Goal: Complete application form: Complete application form

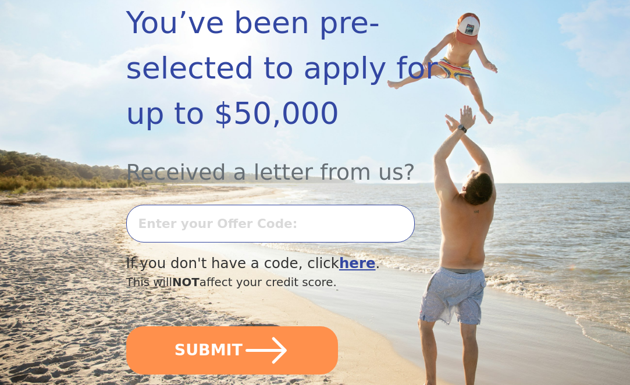
scroll to position [357, 0]
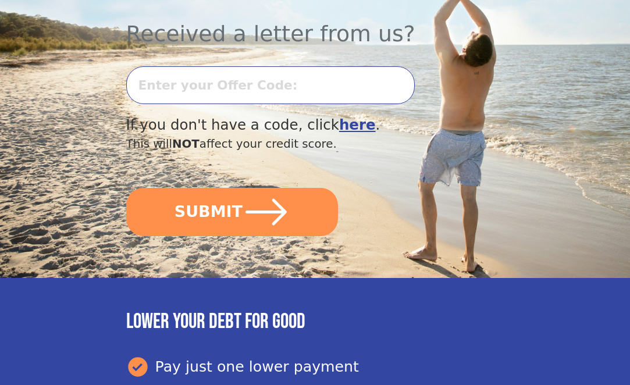
click at [216, 91] on input "text" at bounding box center [270, 85] width 289 height 38
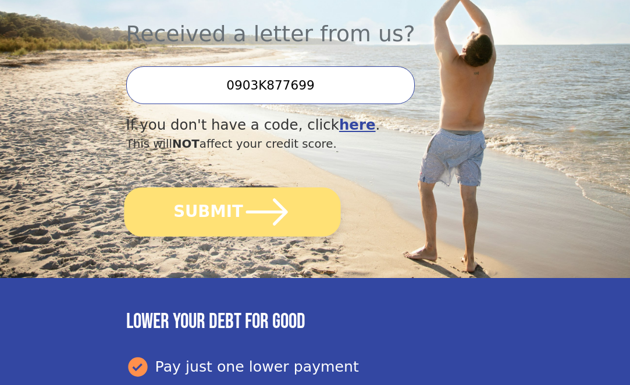
type input "0903K877699"
click at [203, 206] on button "SUBMIT" at bounding box center [232, 211] width 216 height 49
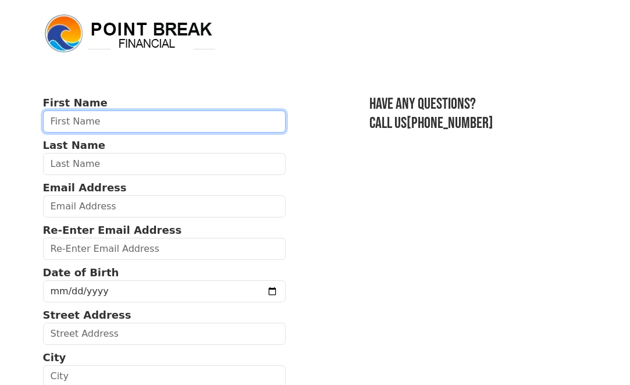
click at [105, 125] on input "text" at bounding box center [164, 121] width 242 height 22
type input "[PERSON_NAME]"
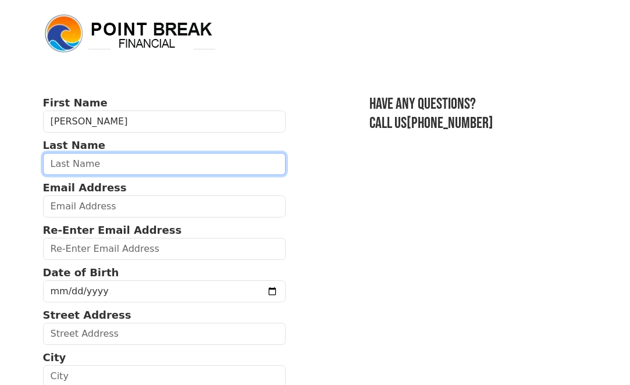
click at [101, 170] on input "text" at bounding box center [164, 164] width 242 height 22
type input "[PERSON_NAME]"
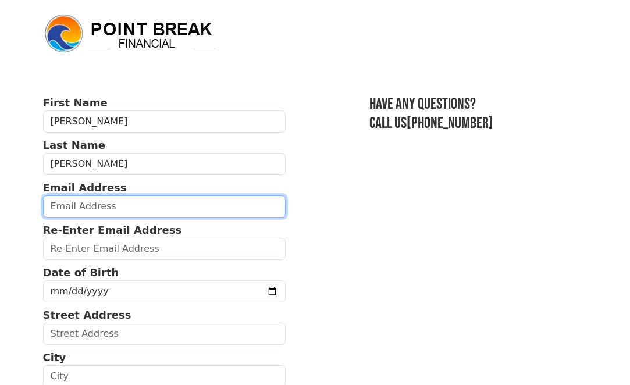
click at [130, 198] on input "email" at bounding box center [164, 206] width 242 height 22
type input "[EMAIL_ADDRESS][DOMAIN_NAME]"
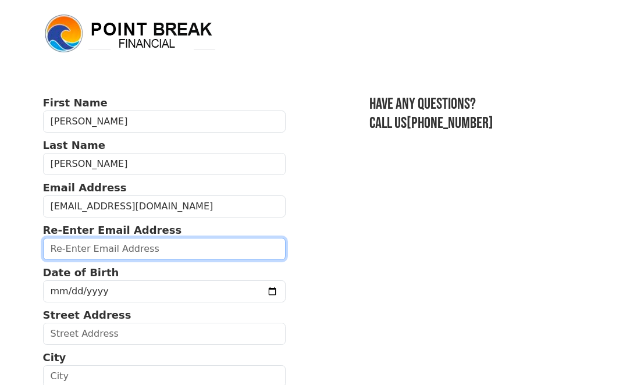
click at [110, 246] on input "email" at bounding box center [164, 249] width 242 height 22
type input "[EMAIL_ADDRESS][DOMAIN_NAME]"
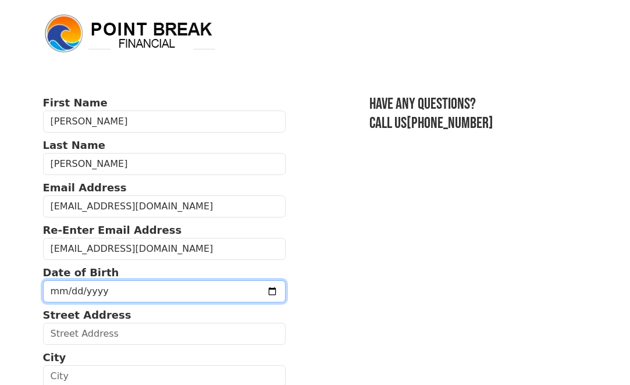
click at [88, 295] on input "date" at bounding box center [164, 291] width 242 height 22
click at [67, 288] on input "date" at bounding box center [164, 291] width 242 height 22
click at [84, 292] on input "date" at bounding box center [164, 291] width 242 height 22
click at [118, 297] on input "date" at bounding box center [164, 291] width 242 height 22
click at [65, 290] on input "date" at bounding box center [164, 291] width 242 height 22
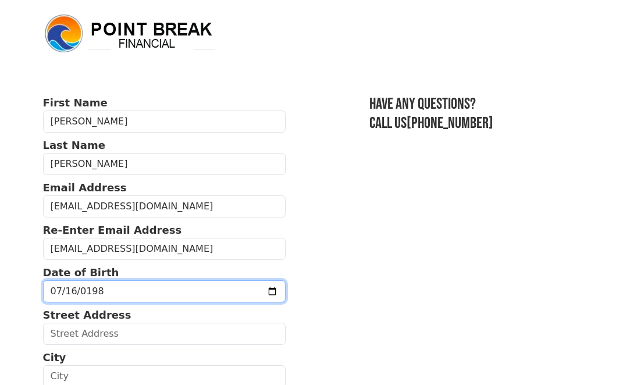
type input "[DATE]"
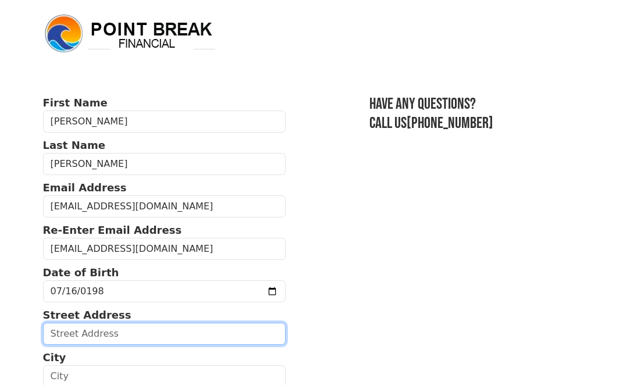
click at [98, 331] on input "text" at bounding box center [164, 334] width 242 height 22
type input "[STREET_ADDRESS][PERSON_NAME]"
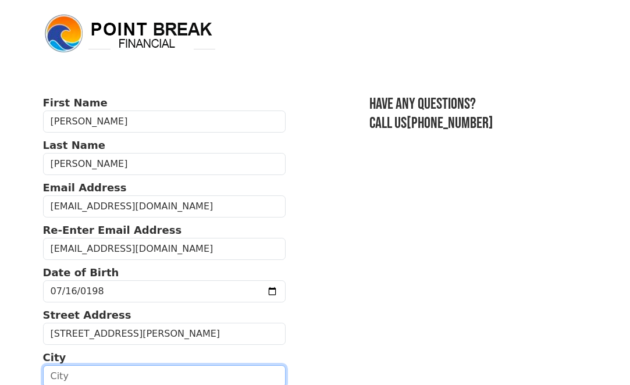
click at [85, 375] on input "text" at bounding box center [164, 376] width 242 height 22
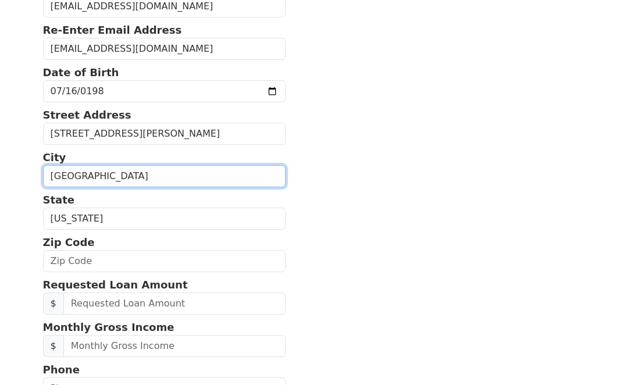
scroll to position [248, 0]
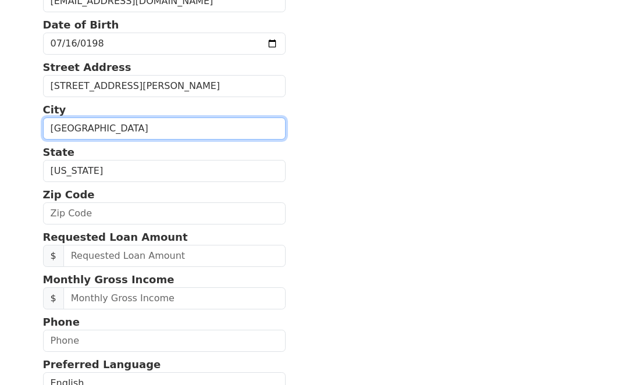
type input "[GEOGRAPHIC_DATA]"
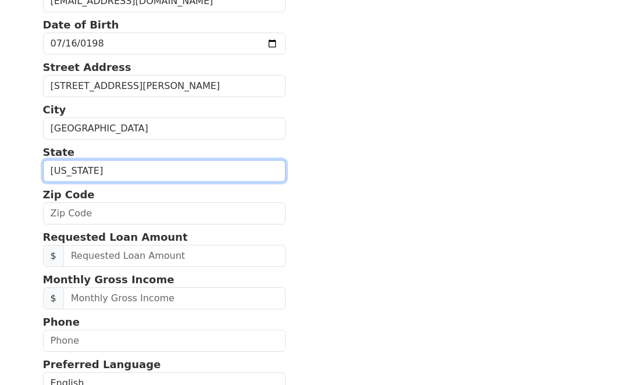
click at [106, 174] on select "[US_STATE] [US_STATE] [US_STATE] [US_STATE] [US_STATE] [US_STATE] [US_STATE] [U…" at bounding box center [164, 171] width 242 height 22
select select "OR"
click at [43, 160] on select "[US_STATE] [US_STATE] [US_STATE] [US_STATE] [US_STATE] [US_STATE] [US_STATE] [U…" at bounding box center [164, 171] width 242 height 22
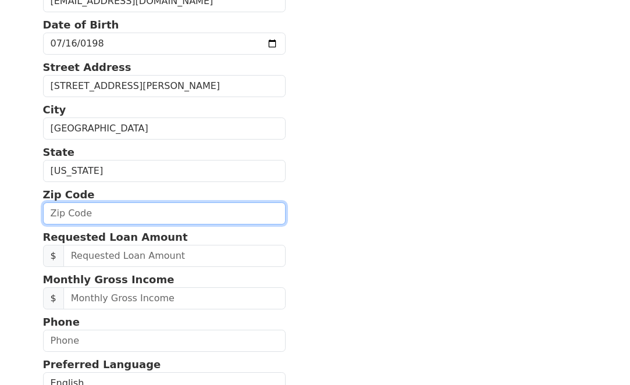
click at [80, 215] on input "text" at bounding box center [164, 213] width 242 height 22
type input "97202"
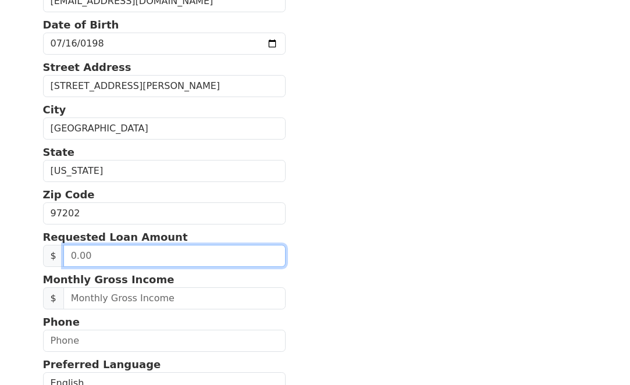
click at [108, 256] on input "text" at bounding box center [174, 256] width 222 height 22
type input "10,000.00"
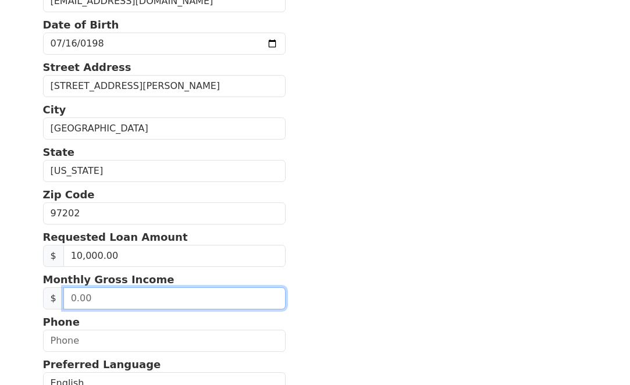
click at [128, 303] on input "text" at bounding box center [174, 298] width 222 height 22
type input "6,666.00"
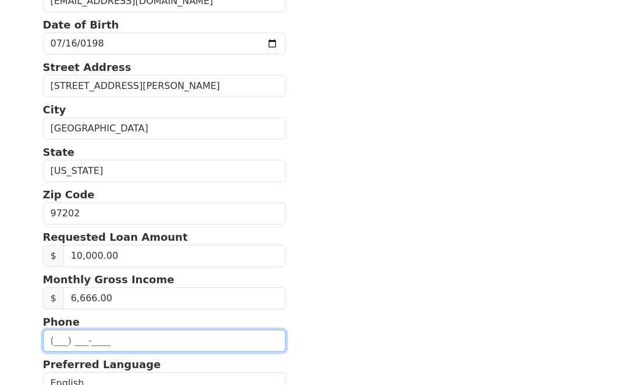
click at [142, 347] on input "text" at bounding box center [164, 341] width 242 height 22
type input "[PHONE_NUMBER]"
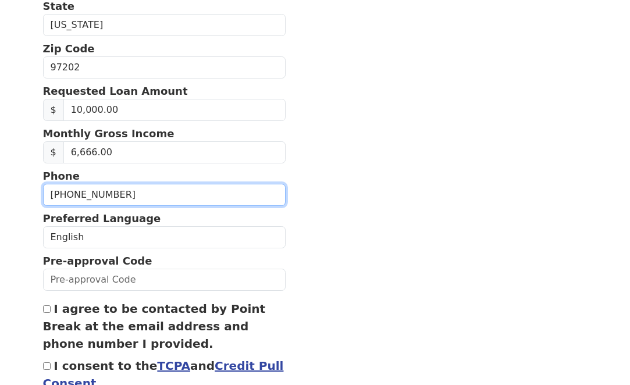
scroll to position [409, 0]
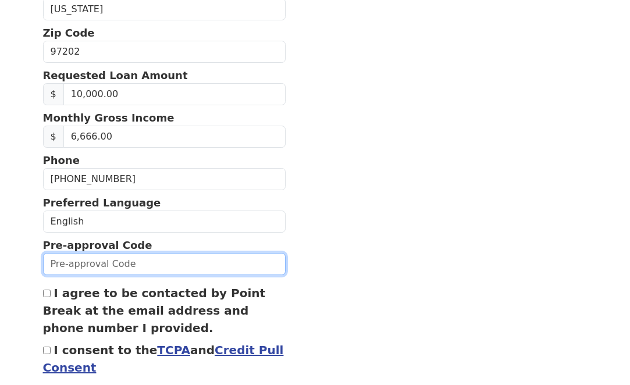
click at [177, 271] on input "text" at bounding box center [164, 264] width 242 height 22
type input "0903K-877699"
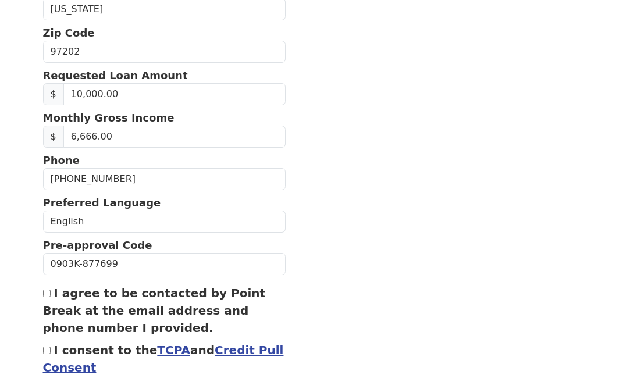
click at [48, 294] on input "I agree to be contacted by Point Break at the email address and phone number I …" at bounding box center [47, 293] width 8 height 8
checkbox input "true"
click at [45, 350] on input "I consent to the TCPA and Credit Pull Consent" at bounding box center [47, 350] width 8 height 8
checkbox input "true"
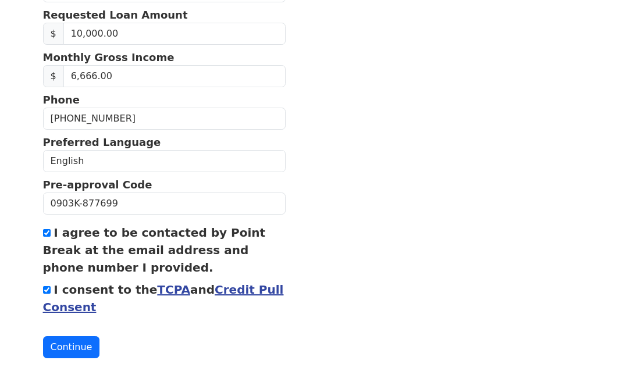
scroll to position [474, 0]
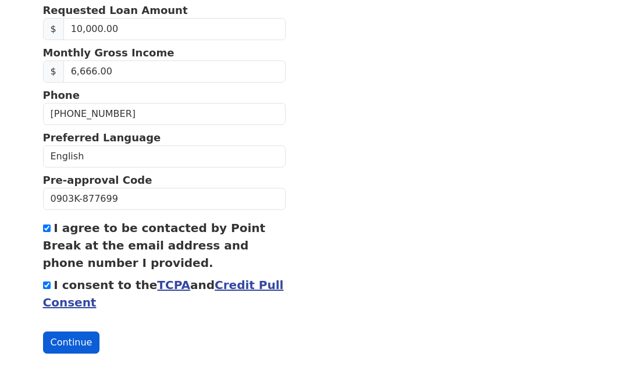
click at [81, 333] on button "Continue" at bounding box center [71, 342] width 57 height 22
